Goal: Transaction & Acquisition: Download file/media

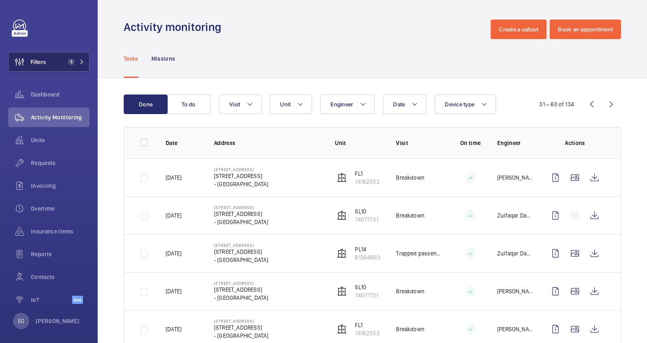
click at [79, 59] on mat-icon at bounding box center [81, 61] width 5 height 5
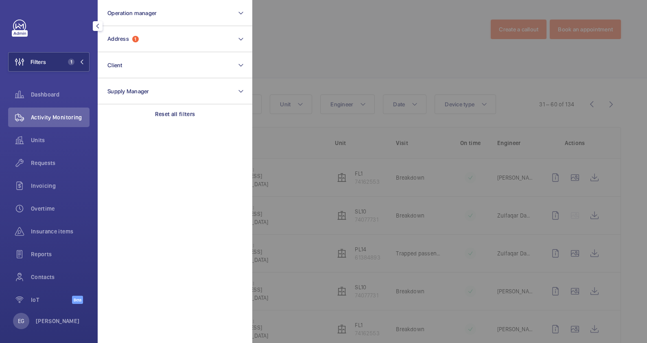
click at [65, 59] on span "1" at bounding box center [70, 62] width 10 height 7
click at [146, 37] on div "Activity monitoring Create a callout Book an appointment" at bounding box center [372, 30] width 497 height 20
click at [157, 45] on div "Missions" at bounding box center [163, 58] width 24 height 39
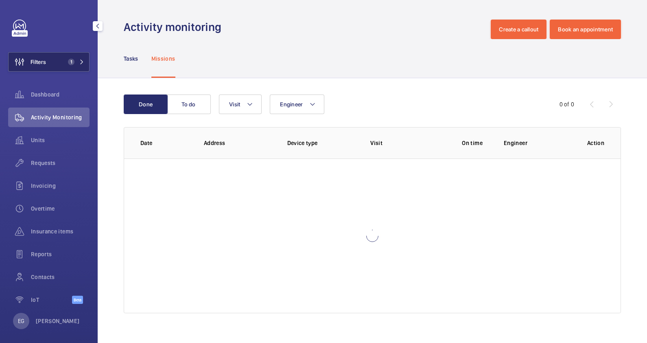
click at [73, 63] on span "1" at bounding box center [75, 62] width 20 height 7
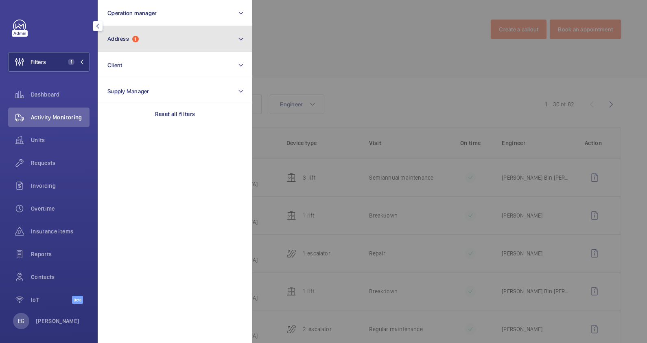
click at [176, 45] on button "Address 1" at bounding box center [175, 39] width 155 height 26
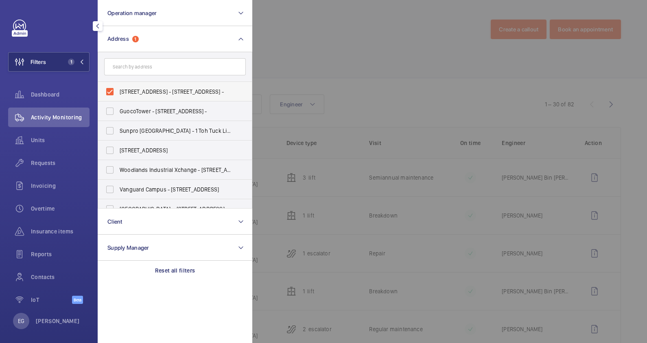
click at [158, 92] on span "[STREET_ADDRESS] - [STREET_ADDRESS] -" at bounding box center [176, 91] width 112 height 8
click at [118, 92] on input "[STREET_ADDRESS] - [STREET_ADDRESS] -" at bounding box center [110, 91] width 16 height 16
checkbox input "false"
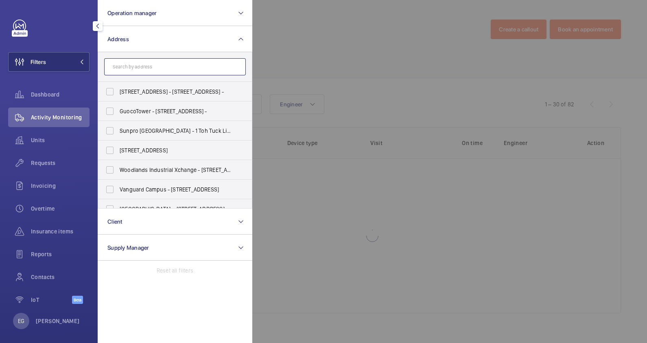
click at [160, 66] on input "text" at bounding box center [175, 66] width 142 height 17
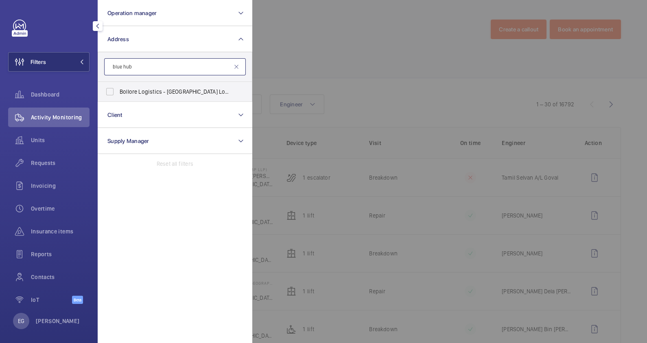
click at [149, 62] on input "blue hub" at bounding box center [175, 66] width 142 height 17
click at [138, 67] on input "blue hub" at bounding box center [175, 66] width 142 height 17
click at [113, 68] on input "blue hub" at bounding box center [175, 66] width 142 height 17
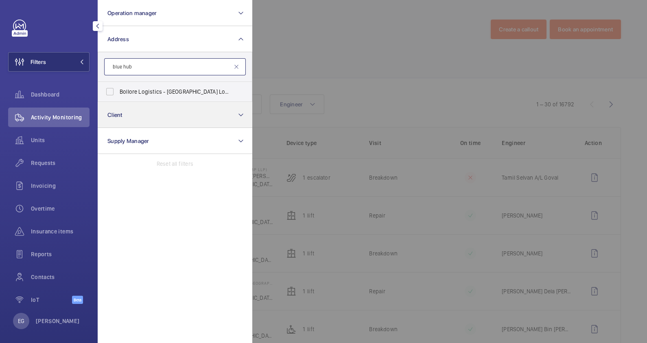
type input "blue hub"
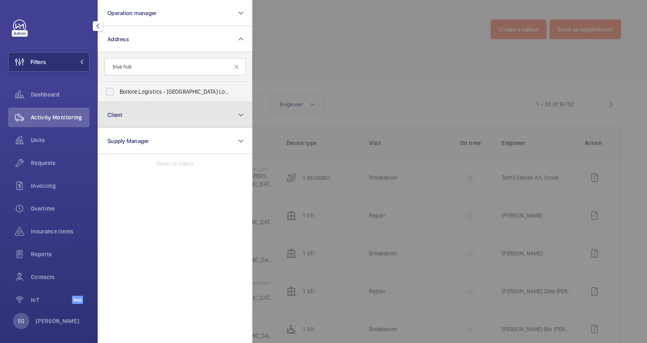
click at [208, 116] on button "Client" at bounding box center [175, 115] width 155 height 26
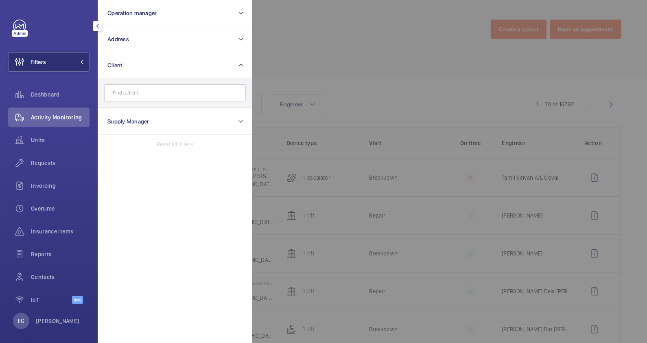
click at [181, 93] on input "text" at bounding box center [175, 92] width 142 height 17
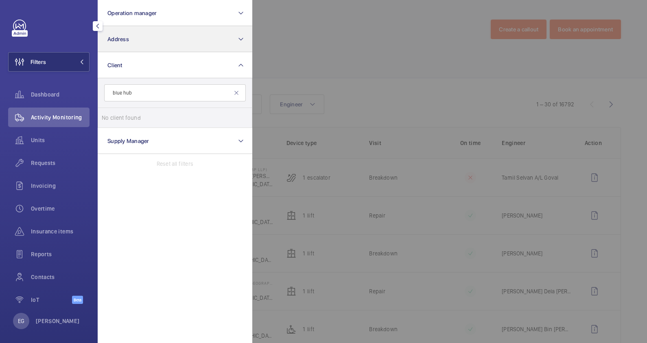
type input "blue hub"
click at [223, 45] on button "Address" at bounding box center [175, 39] width 155 height 26
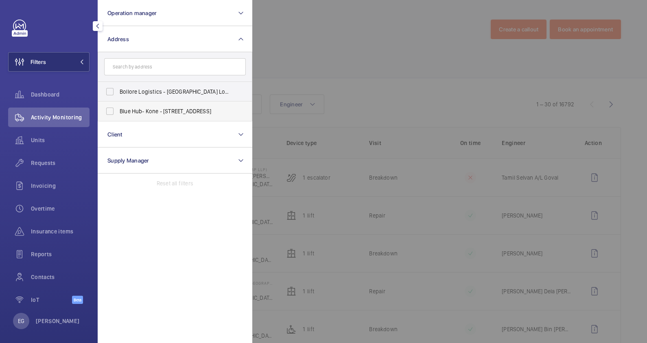
click at [191, 110] on span "Blue Hub- Kone - [STREET_ADDRESS]" at bounding box center [176, 111] width 112 height 8
click at [118, 110] on input "Blue Hub- Kone - [STREET_ADDRESS]" at bounding box center [110, 111] width 16 height 16
checkbox input "true"
click at [343, 53] on div at bounding box center [575, 171] width 647 height 343
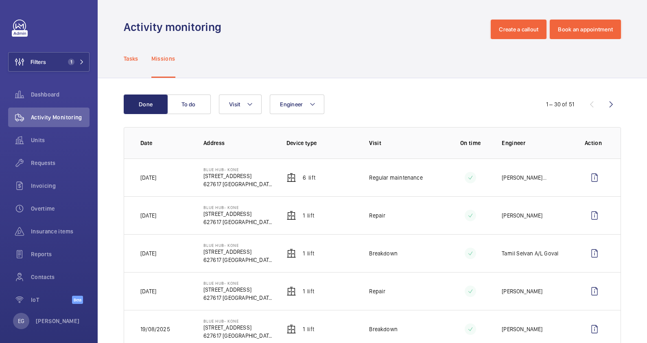
click at [131, 60] on p "Tasks" at bounding box center [131, 59] width 15 height 8
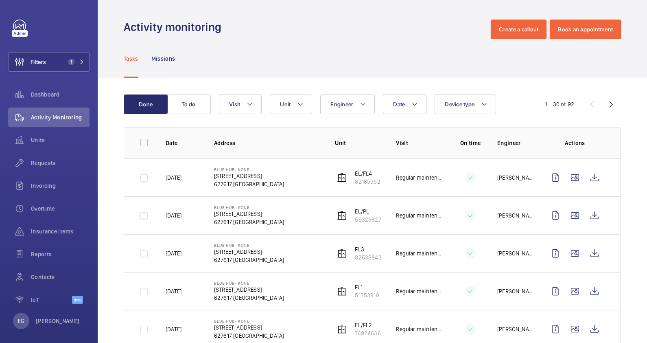
scroll to position [153, 0]
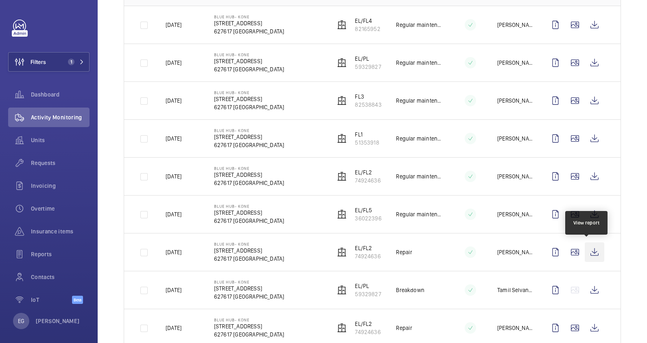
click at [588, 250] on wm-front-icon-button at bounding box center [595, 252] width 20 height 20
